Goal: Information Seeking & Learning: Learn about a topic

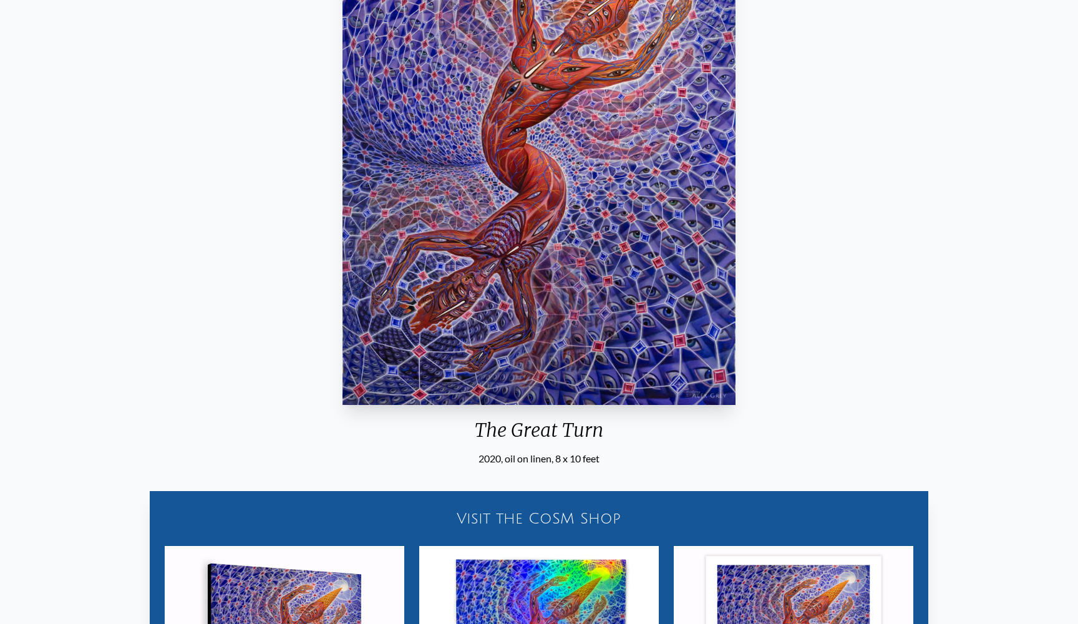
scroll to position [103, 0]
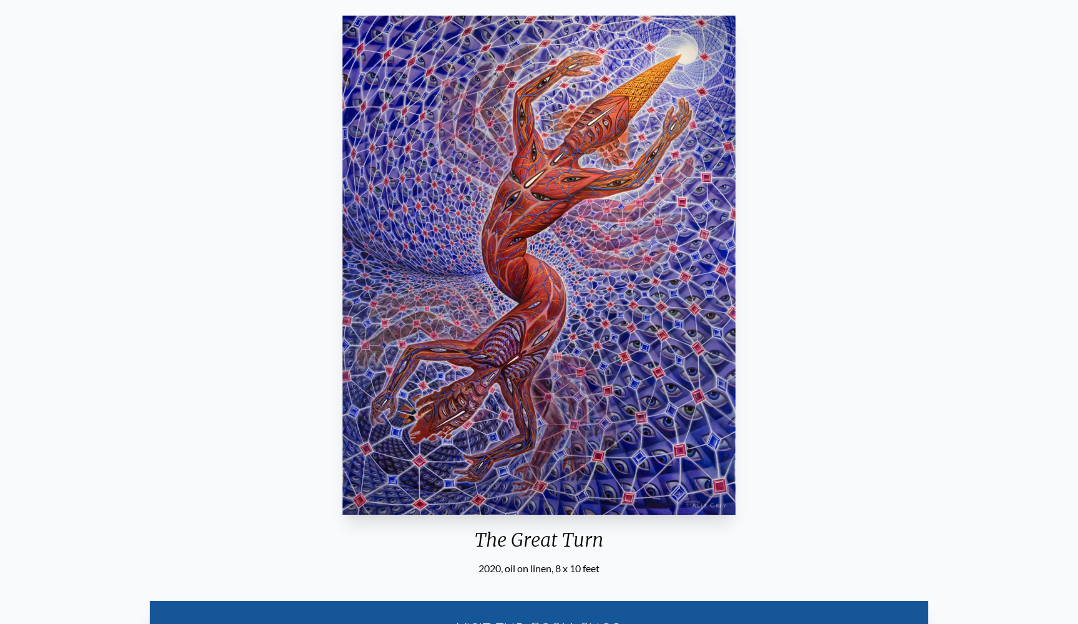
drag, startPoint x: 455, startPoint y: 367, endPoint x: 504, endPoint y: 397, distance: 57.1
click at [504, 397] on img "29 / 33" at bounding box center [540, 265] width 394 height 499
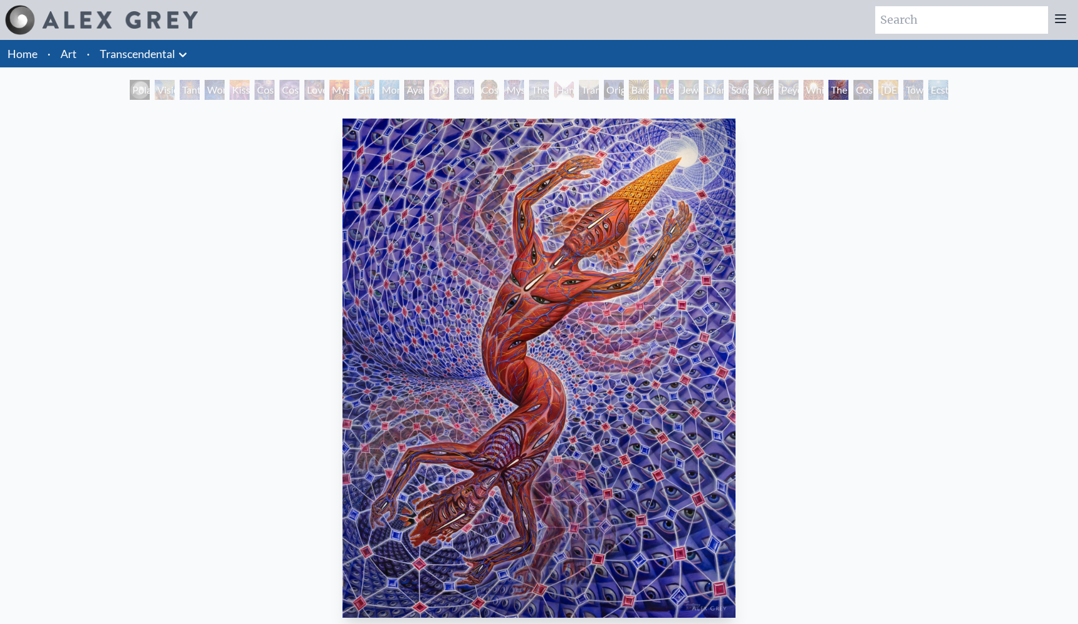
scroll to position [0, 0]
click at [630, 90] on div "Bardo Being" at bounding box center [639, 90] width 20 height 20
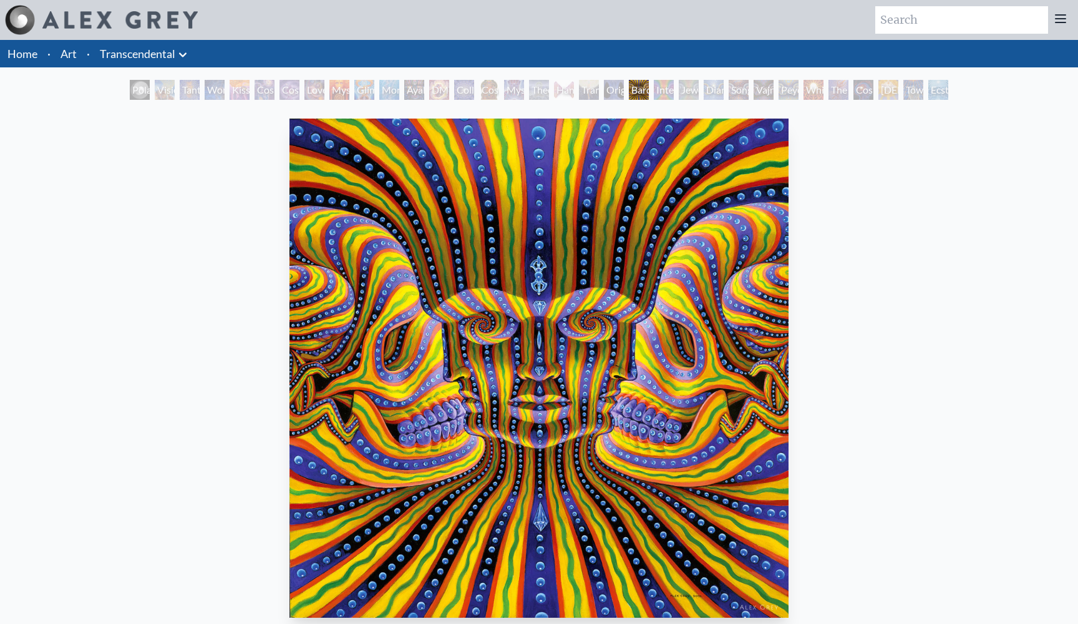
click at [681, 90] on div "Jewel Being" at bounding box center [689, 90] width 20 height 20
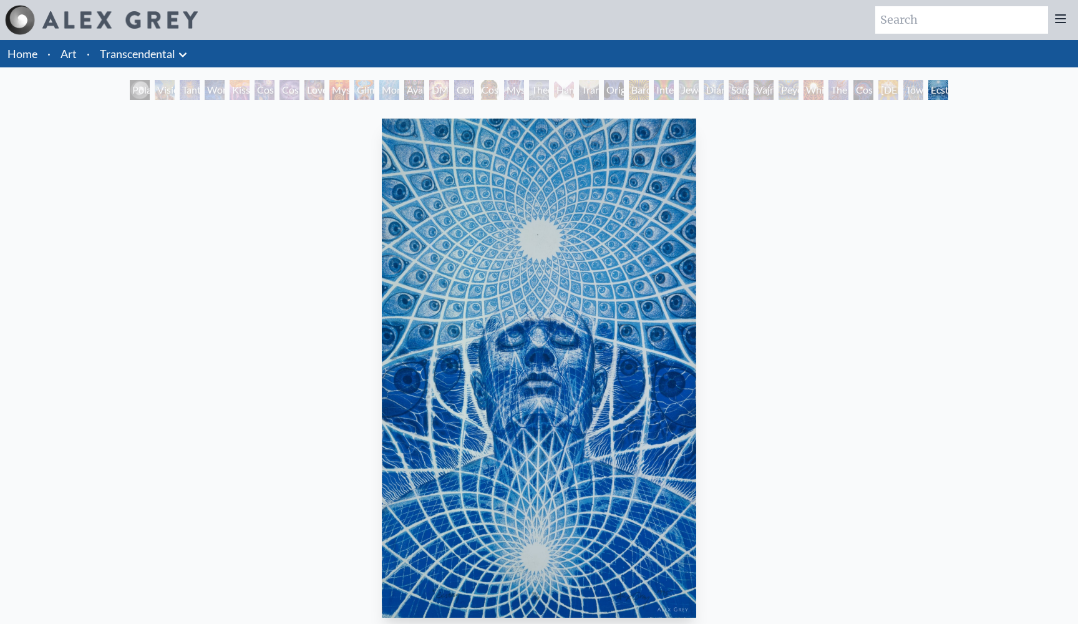
click at [980, 32] on input "search" at bounding box center [961, 19] width 173 height 27
type input "tool"
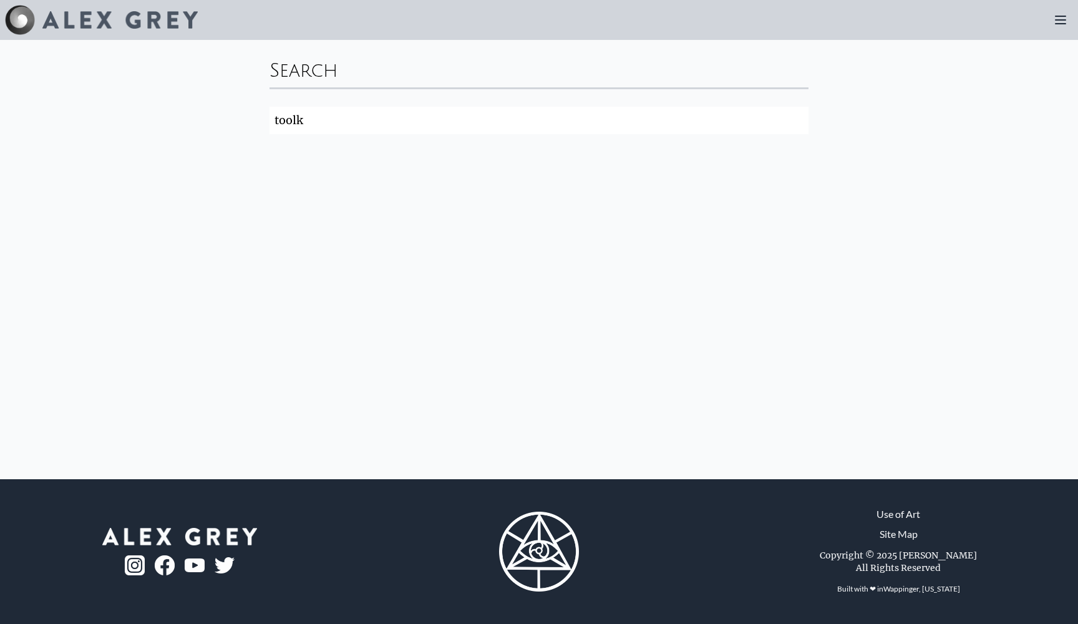
click at [577, 117] on input "toolk" at bounding box center [539, 120] width 539 height 27
type input "tool"
click button "Search" at bounding box center [0, 0] width 0 height 0
click at [705, 120] on input "tool" at bounding box center [539, 120] width 539 height 27
click button "Search" at bounding box center [0, 0] width 0 height 0
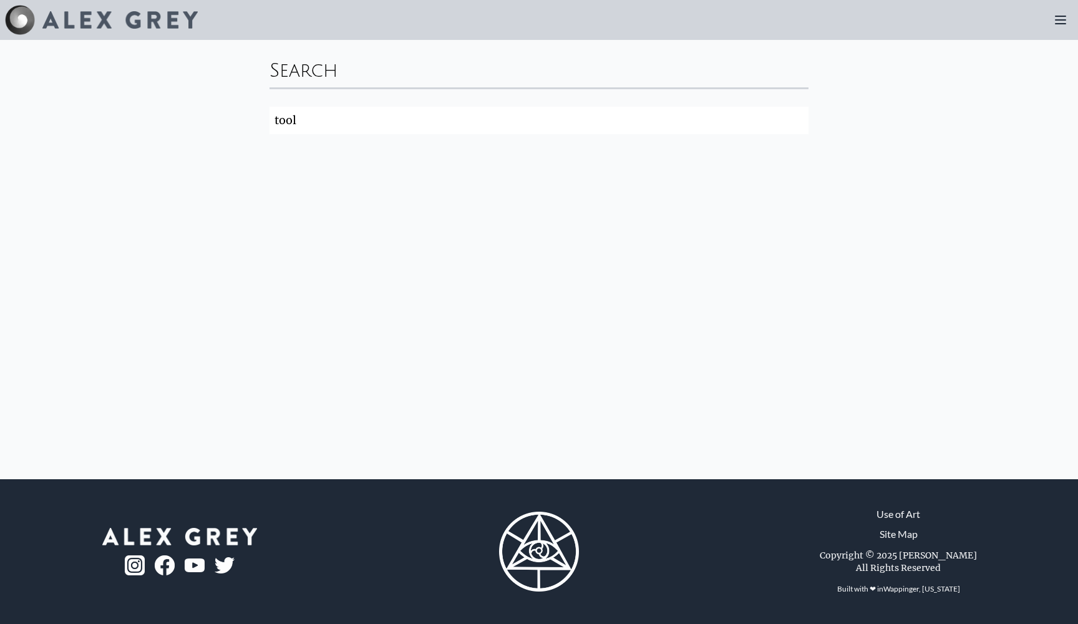
click at [79, 23] on img at bounding box center [119, 19] width 155 height 17
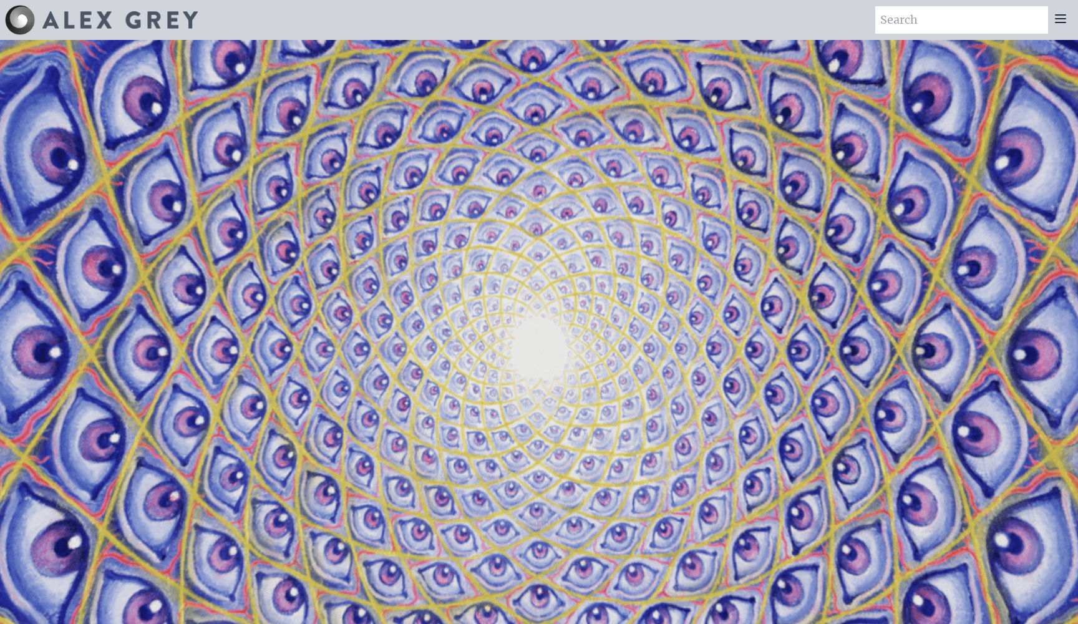
click at [917, 23] on input "search" at bounding box center [961, 19] width 173 height 27
type input "tool"
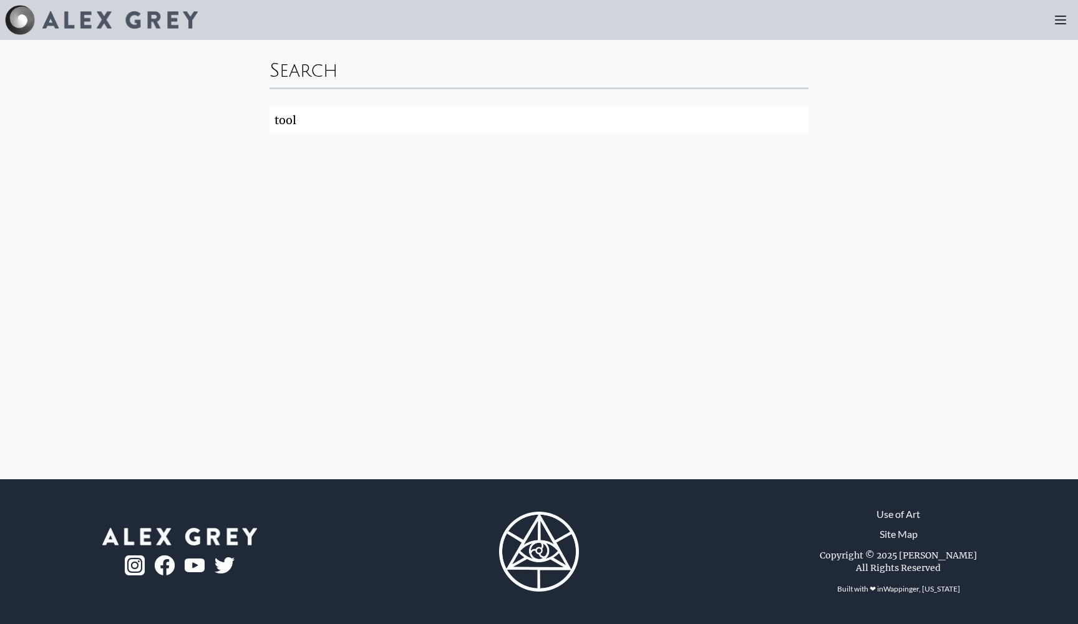
click at [201, 236] on div "Search tool Search" at bounding box center [539, 259] width 1078 height 439
click at [130, 4] on div "Art Writings About News" at bounding box center [539, 20] width 1078 height 40
click at [129, 19] on img at bounding box center [119, 19] width 155 height 17
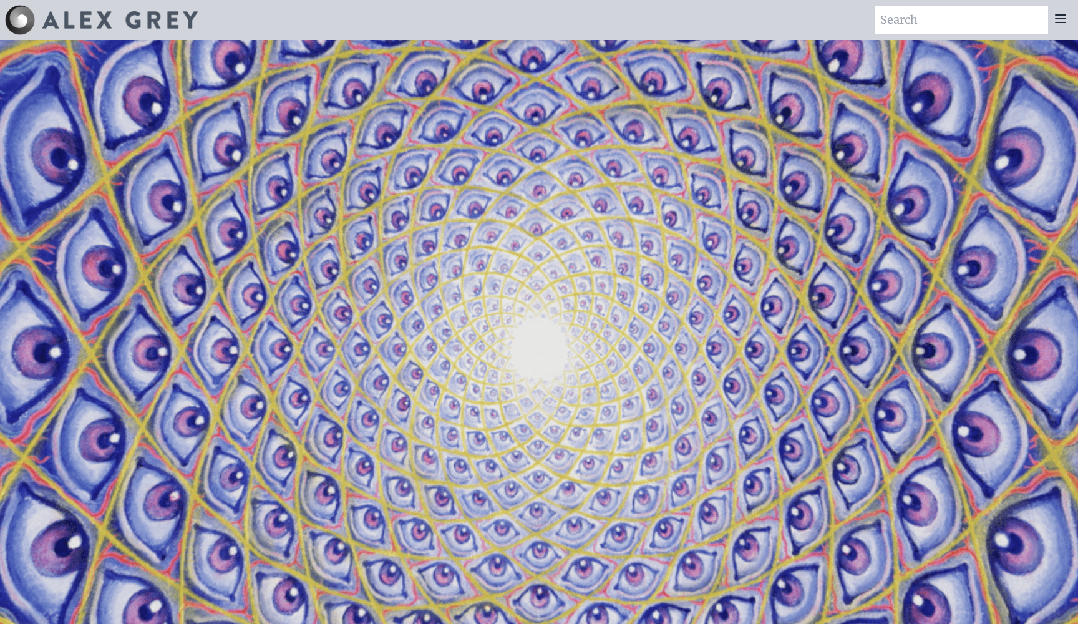
click at [15, 17] on img at bounding box center [20, 20] width 30 height 30
click at [1065, 21] on icon at bounding box center [1060, 18] width 15 height 15
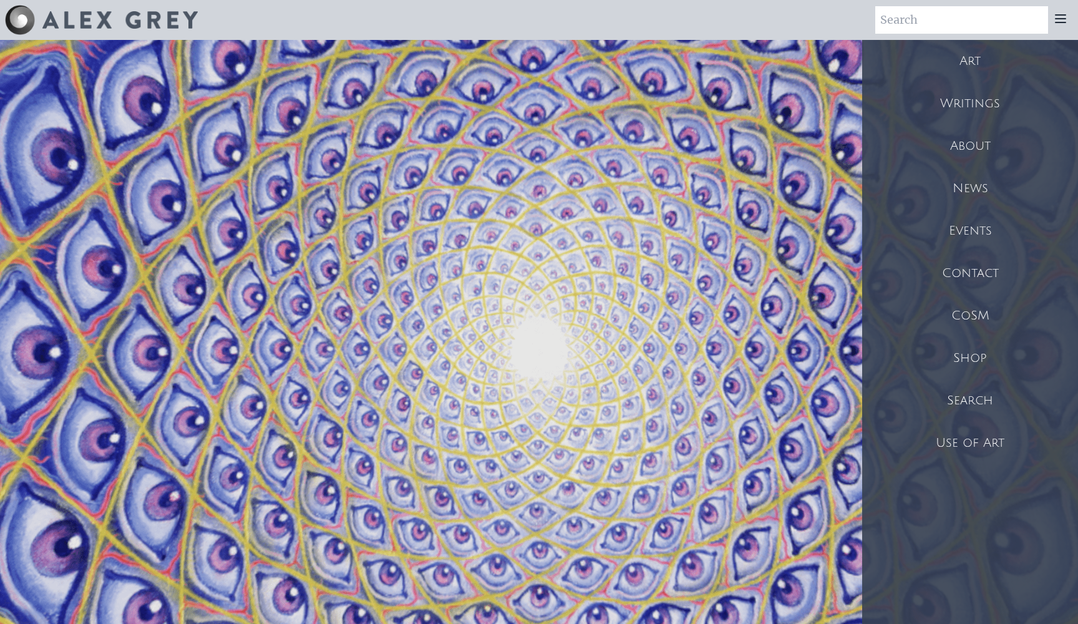
click at [973, 358] on div "Shop" at bounding box center [970, 358] width 216 height 42
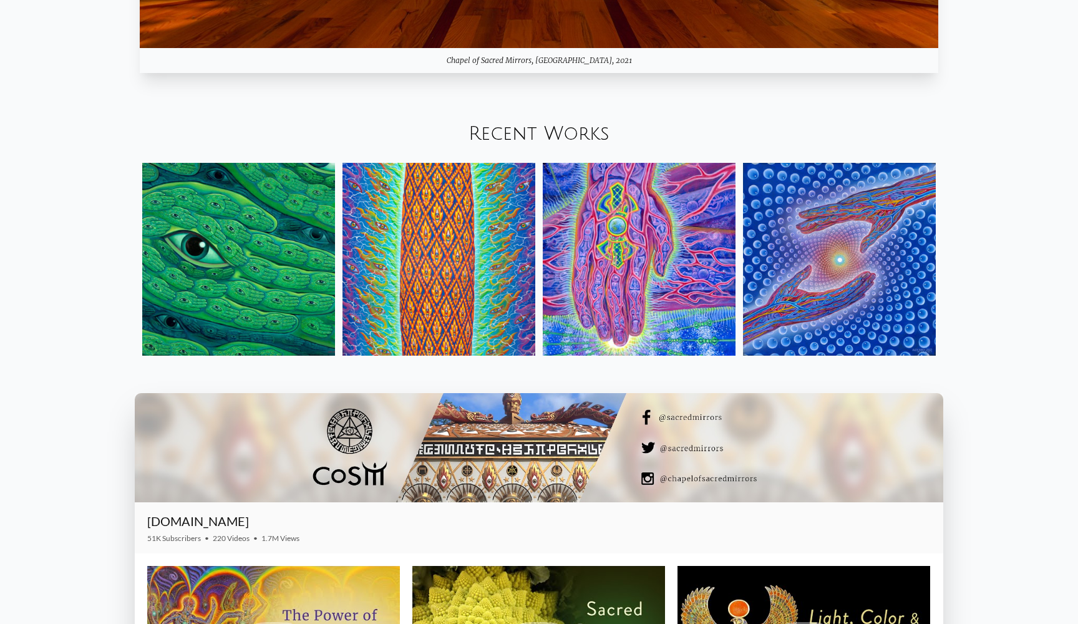
scroll to position [1732, 0]
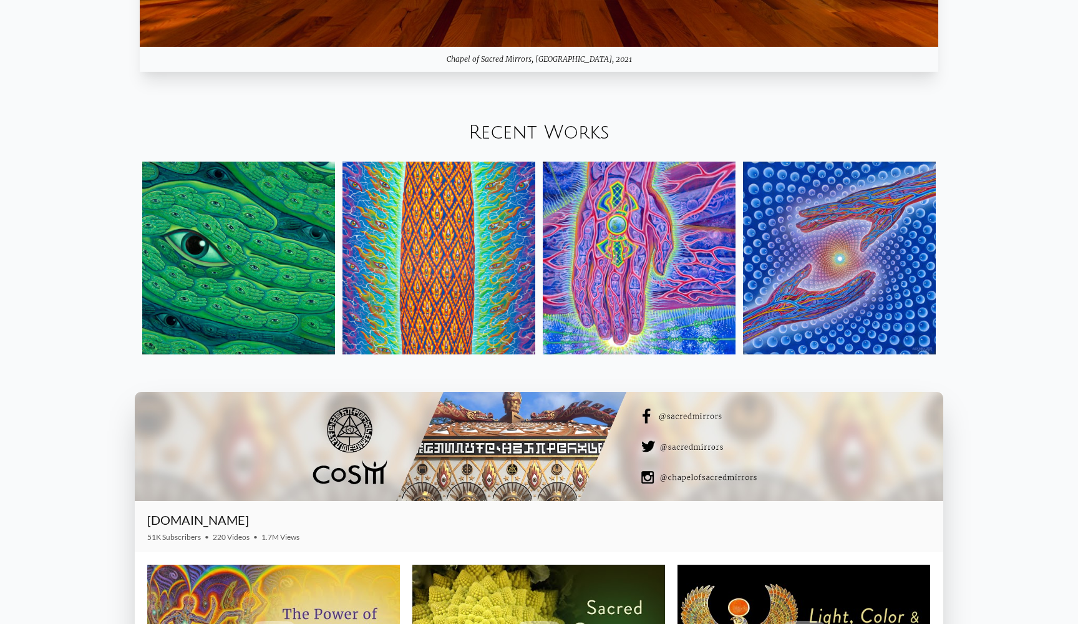
click at [811, 255] on img at bounding box center [839, 258] width 193 height 193
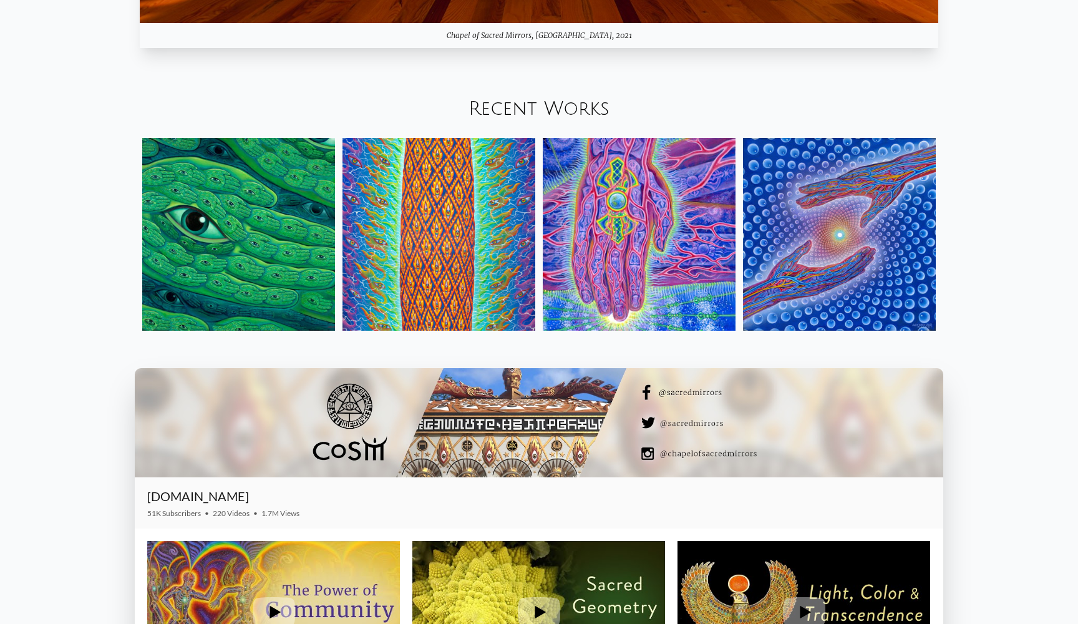
scroll to position [1786, 0]
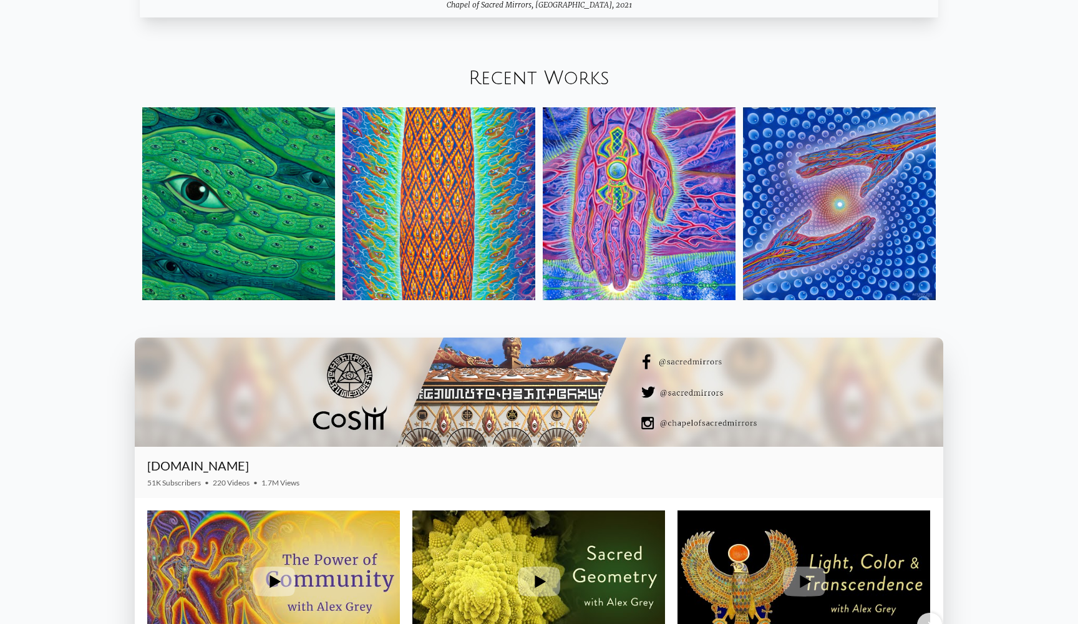
click at [508, 61] on div "Recent Works" at bounding box center [539, 78] width 1078 height 42
click at [508, 72] on link "Recent Works" at bounding box center [539, 78] width 141 height 21
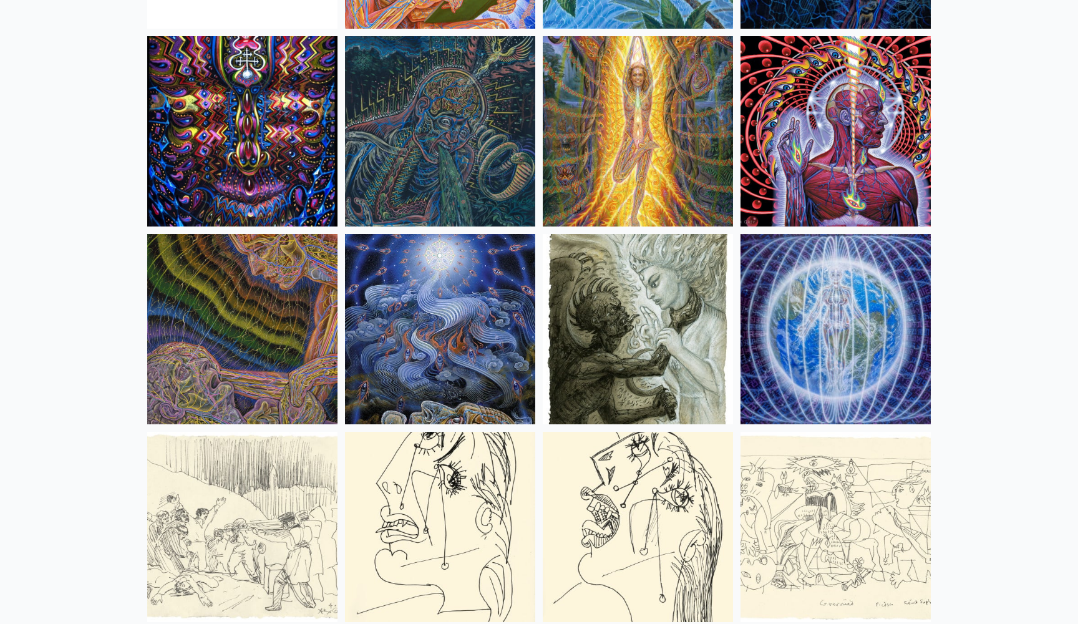
scroll to position [7808, 0]
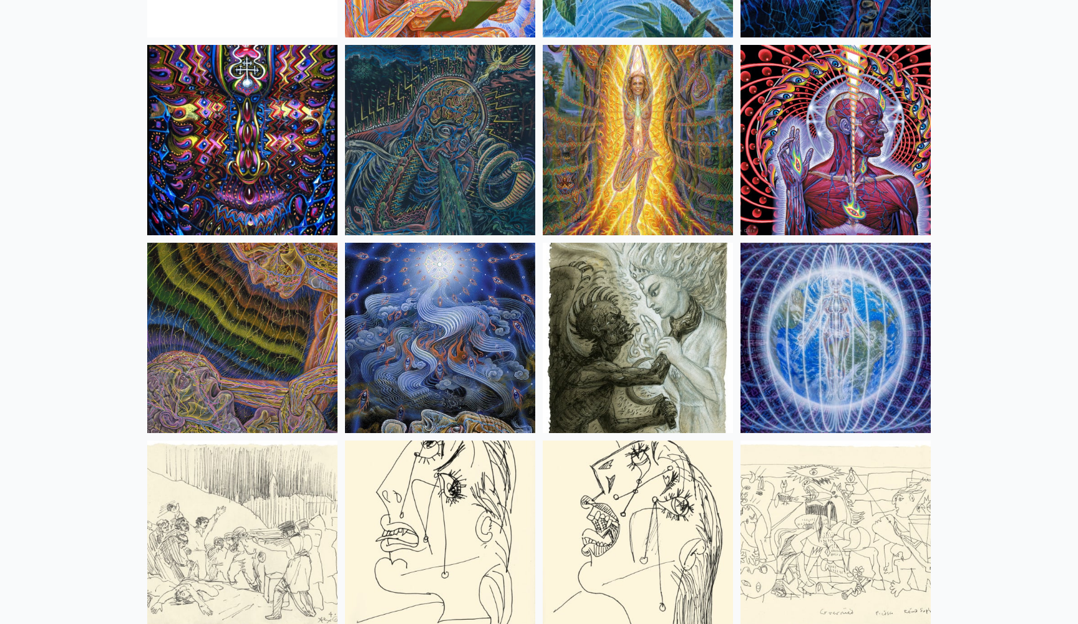
click at [847, 214] on img at bounding box center [836, 140] width 190 height 190
